Goal: Book appointment/travel/reservation

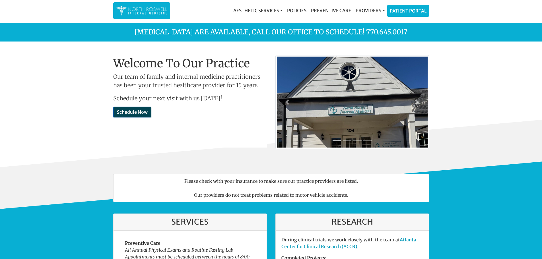
click at [124, 113] on link "Schedule Now" at bounding box center [132, 112] width 38 height 11
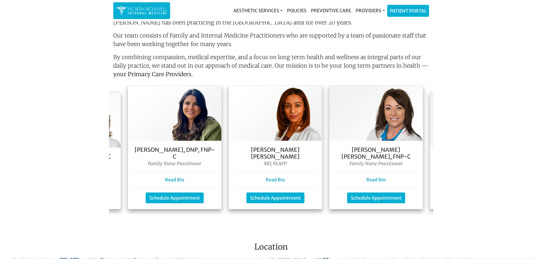
scroll to position [0, 91]
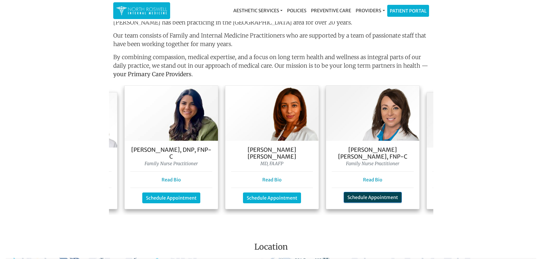
click at [369, 192] on link "Schedule Appointment" at bounding box center [373, 197] width 58 height 11
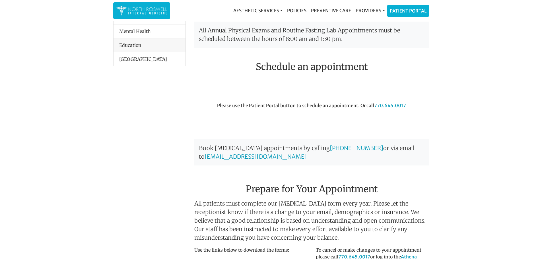
scroll to position [141, 0]
click at [399, 7] on link "Patient Portal" at bounding box center [407, 9] width 41 height 11
